Goal: Browse casually: Explore the website without a specific task or goal

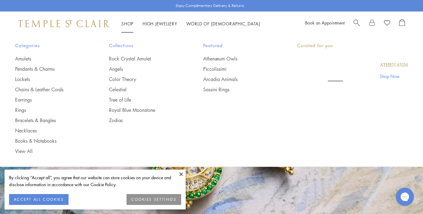
click at [135, 61] on link "Rock Crystal Amulet" at bounding box center [144, 58] width 70 height 7
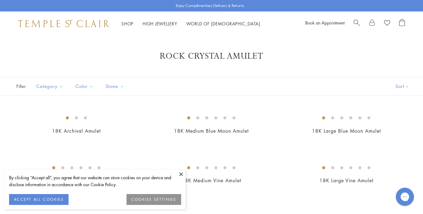
scroll to position [109, 0]
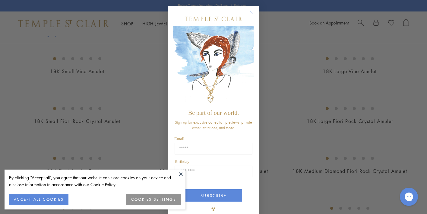
click at [102, 104] on div "Close dialog Be part of our world. Sign up for exclusive collection previews, p…" at bounding box center [213, 107] width 427 height 214
click at [249, 11] on circle "Close dialog" at bounding box center [251, 12] width 7 height 7
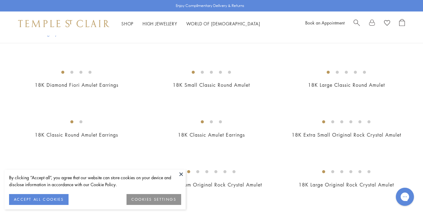
scroll to position [254, 0]
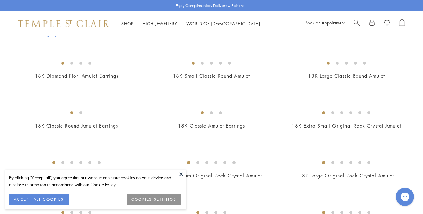
click at [180, 173] on button at bounding box center [181, 173] width 9 height 9
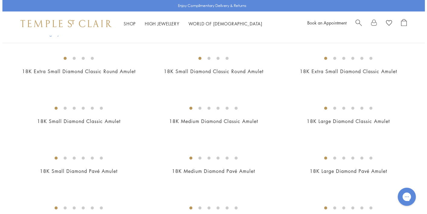
scroll to position [411, 0]
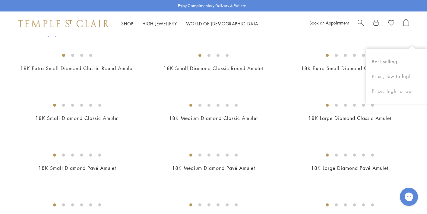
click at [420, 14] on div "Shop Shop Categories Amulets Pendants & Charms Lockets Chains & Leather Cords E…" at bounding box center [213, 23] width 427 height 24
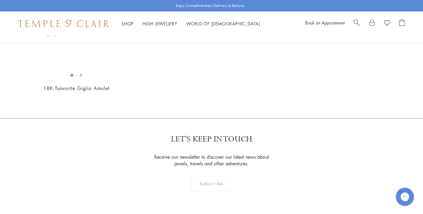
scroll to position [1190, 0]
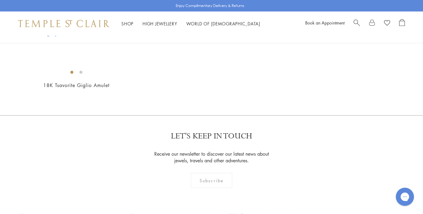
click at [0, 0] on img at bounding box center [0, 0] width 0 height 0
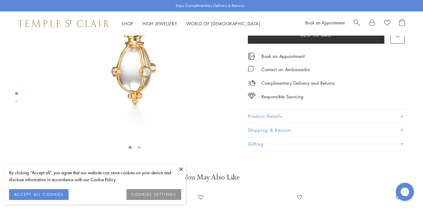
scroll to position [103, 0]
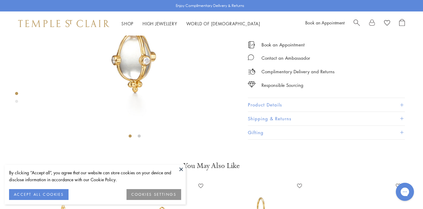
click at [179, 168] on button at bounding box center [181, 169] width 9 height 9
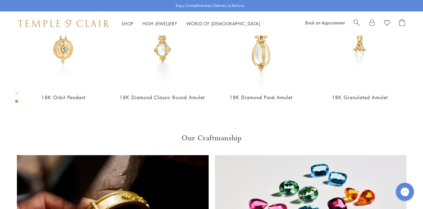
scroll to position [319, 0]
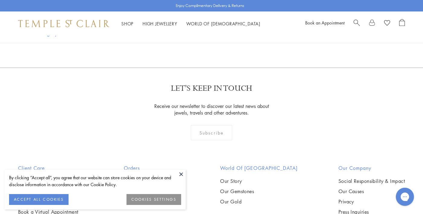
scroll to position [1256, 0]
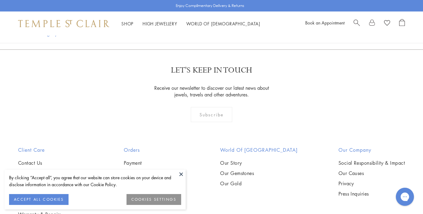
click at [0, 0] on img at bounding box center [0, 0] width 0 height 0
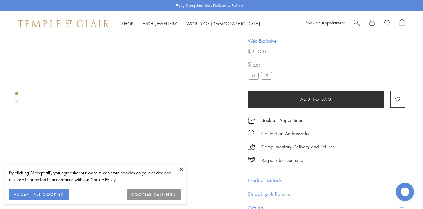
scroll to position [36, 0]
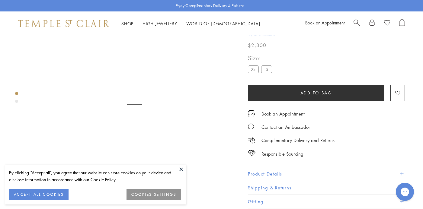
click at [183, 169] on button at bounding box center [181, 169] width 9 height 9
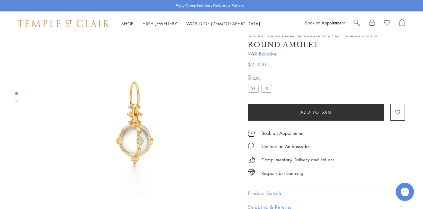
scroll to position [11, 0]
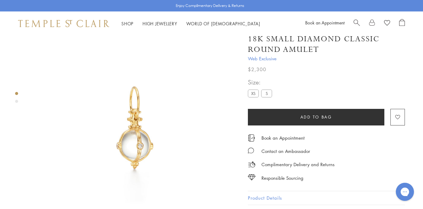
click at [16, 102] on div "Product gallery navigation" at bounding box center [16, 101] width 3 height 3
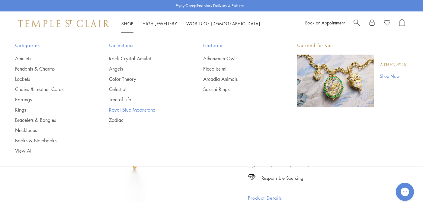
click at [150, 107] on link "Royal Blue Moonstone" at bounding box center [144, 110] width 70 height 7
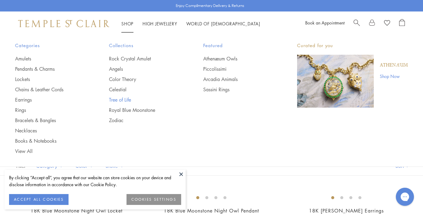
click at [121, 97] on link "Tree of Life" at bounding box center [144, 99] width 70 height 7
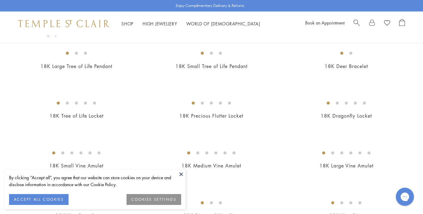
scroll to position [178, 0]
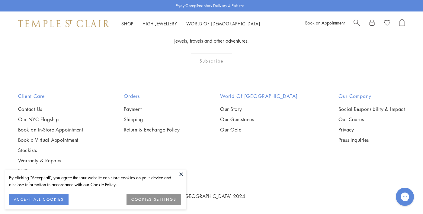
scroll to position [1457, 0]
click at [181, 174] on button at bounding box center [181, 173] width 9 height 9
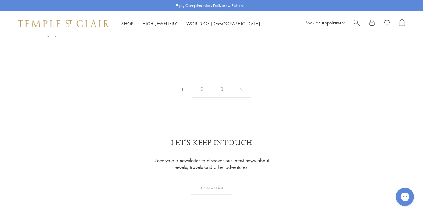
scroll to position [374, 0]
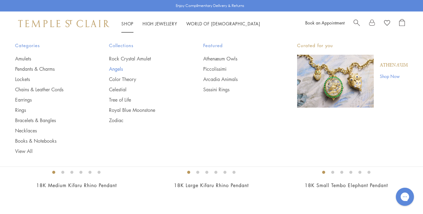
click at [119, 71] on link "Angels" at bounding box center [144, 68] width 70 height 7
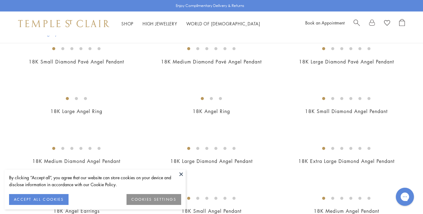
scroll to position [186, 0]
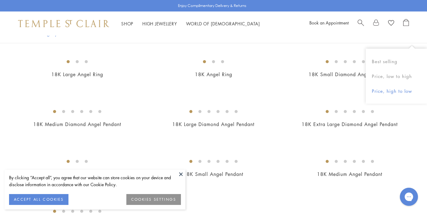
drag, startPoint x: 425, startPoint y: 3, endPoint x: 417, endPoint y: 89, distance: 86.3
click at [418, 89] on html "By clicking “Accept all”, you agree that our website can store cookies on your …" at bounding box center [213, 142] width 427 height 657
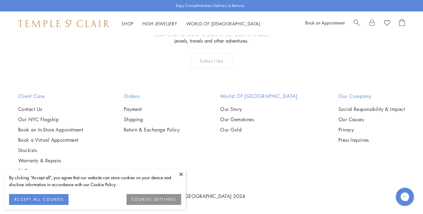
scroll to position [0, 0]
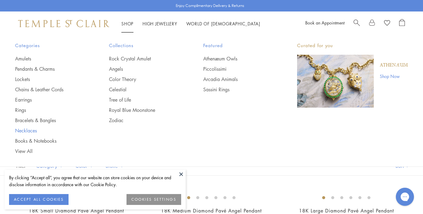
click at [31, 130] on link "Necklaces" at bounding box center [50, 130] width 70 height 7
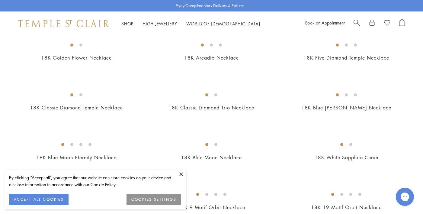
scroll to position [217, 0]
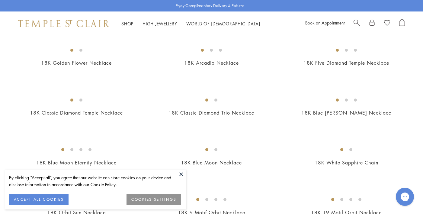
click at [183, 173] on button at bounding box center [181, 173] width 9 height 9
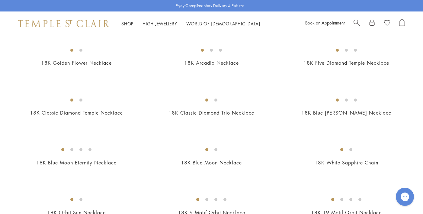
click at [0, 0] on img at bounding box center [0, 0] width 0 height 0
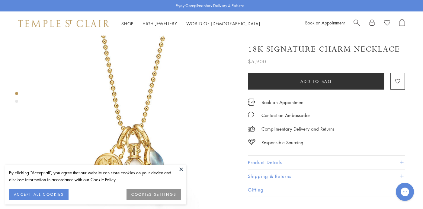
click at [178, 167] on button at bounding box center [181, 169] width 9 height 9
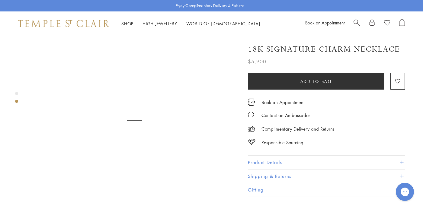
scroll to position [241, 0]
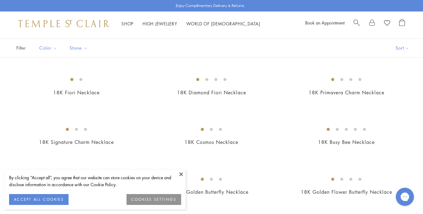
scroll to position [24, 0]
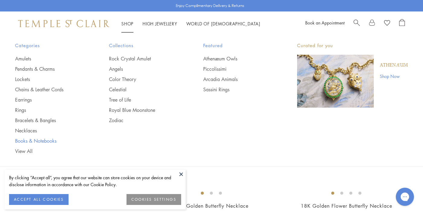
click at [33, 138] on link "Books & Notebooks" at bounding box center [50, 140] width 70 height 7
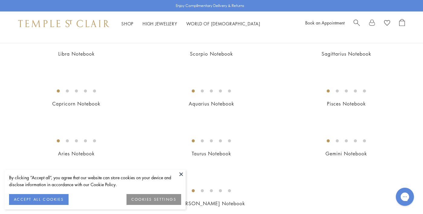
scroll to position [98, 0]
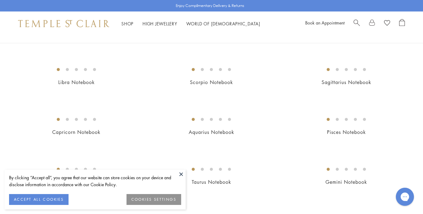
drag, startPoint x: 425, startPoint y: 11, endPoint x: 426, endPoint y: 29, distance: 18.8
click at [422, 29] on html "By clicking “Accept all”, you agree that our website can store cookies on your …" at bounding box center [211, 190] width 423 height 577
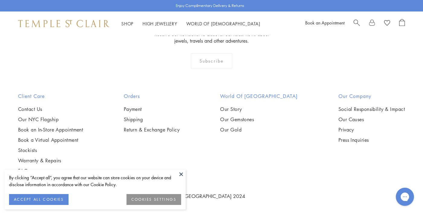
scroll to position [0, 0]
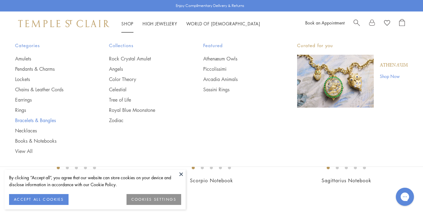
click at [33, 121] on link "Bracelets & Bangles" at bounding box center [50, 120] width 70 height 7
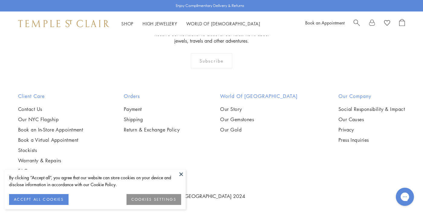
scroll to position [1083, 0]
drag, startPoint x: 425, startPoint y: 4, endPoint x: 415, endPoint y: 99, distance: 95.6
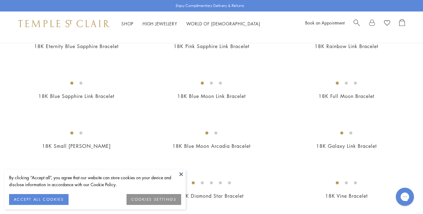
scroll to position [391, 0]
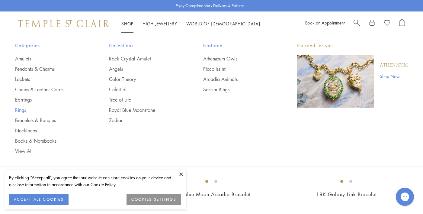
click at [21, 109] on link "Rings" at bounding box center [50, 110] width 70 height 7
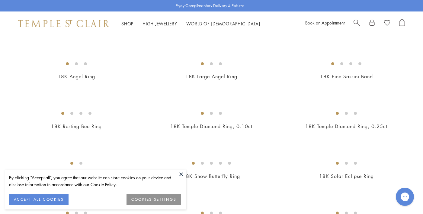
scroll to position [224, 0]
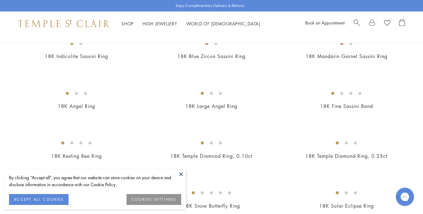
drag, startPoint x: 425, startPoint y: 6, endPoint x: 425, endPoint y: 22, distance: 16.3
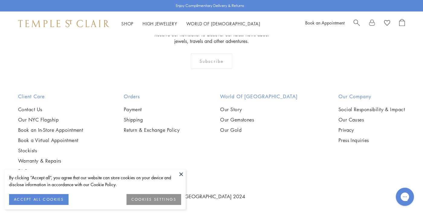
scroll to position [2571, 0]
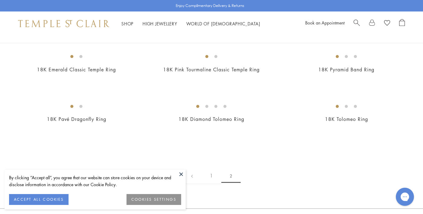
scroll to position [62, 0]
drag, startPoint x: 425, startPoint y: 7, endPoint x: 423, endPoint y: 26, distance: 18.5
click at [422, 26] on html "By clicking “Accept all”, you agree that our website can store cookies on your …" at bounding box center [211, 181] width 423 height 487
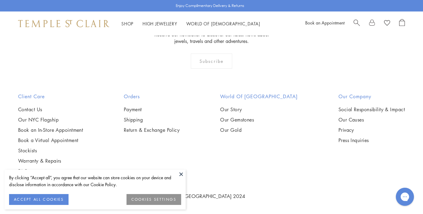
scroll to position [336, 0]
